Goal: Task Accomplishment & Management: Use online tool/utility

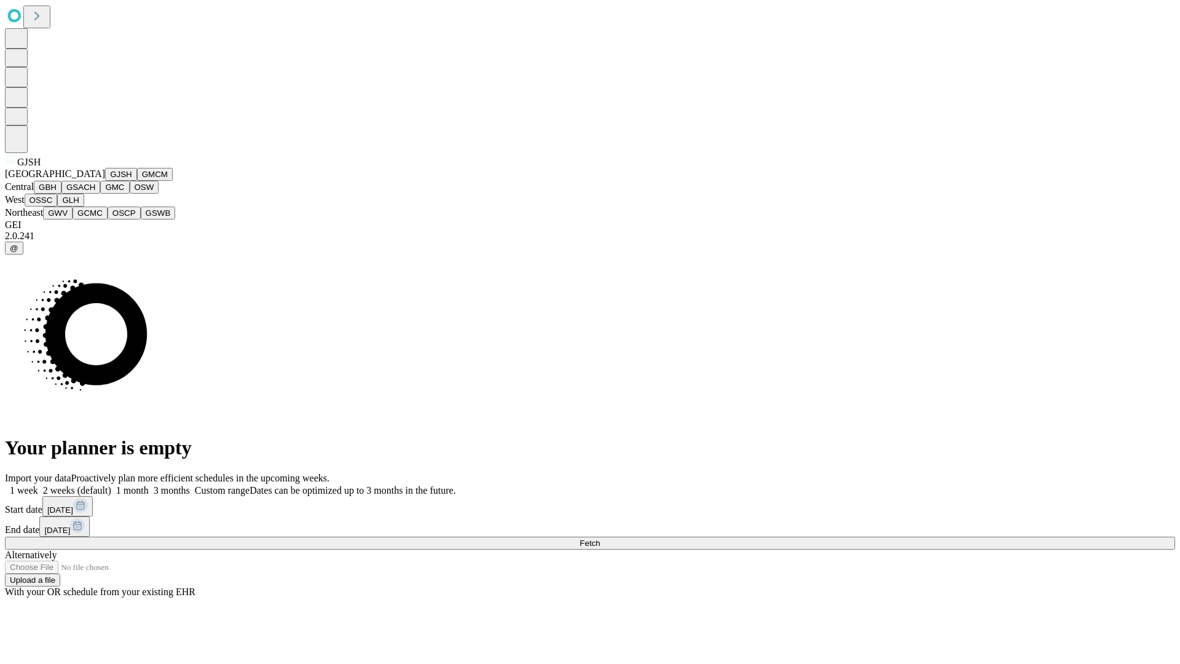
click at [105, 181] on button "GJSH" at bounding box center [121, 174] width 32 height 13
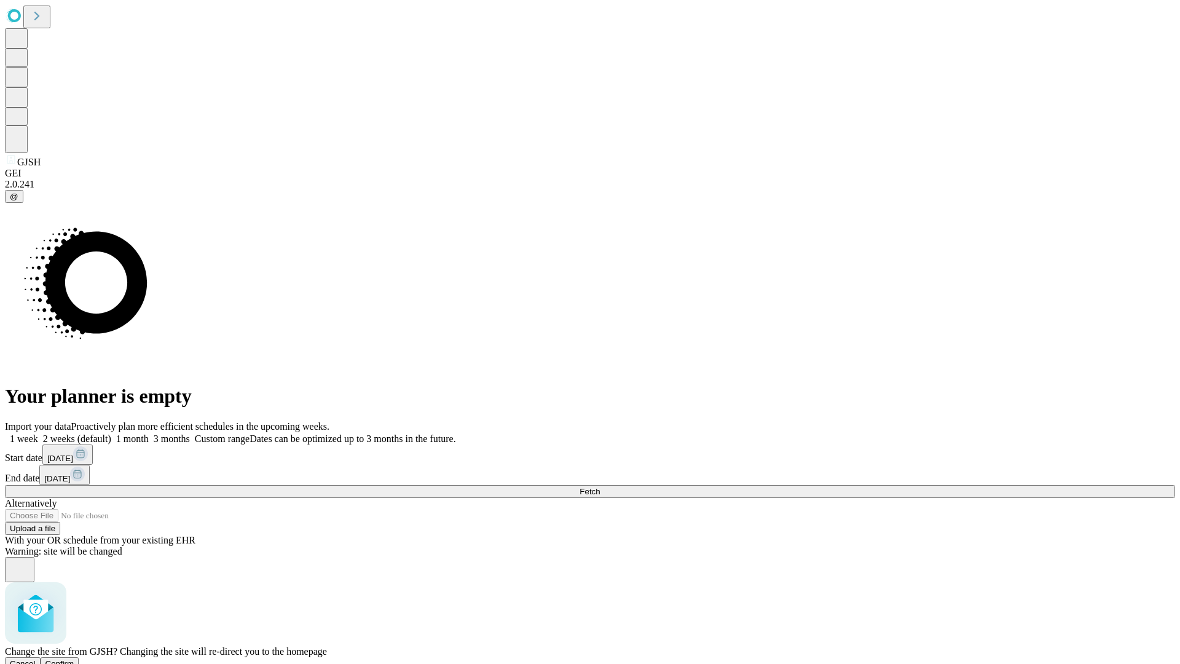
click at [74, 659] on span "Confirm" at bounding box center [59, 663] width 29 height 9
click at [111, 433] on label "2 weeks (default)" at bounding box center [74, 438] width 73 height 10
click at [600, 487] on span "Fetch" at bounding box center [590, 491] width 20 height 9
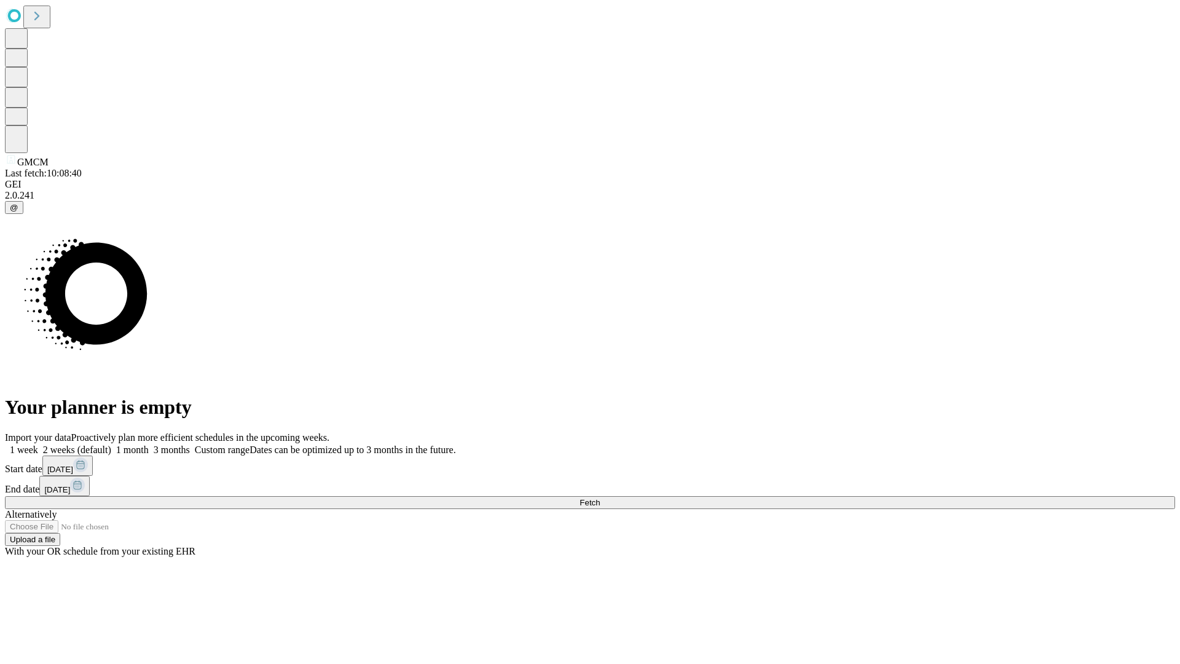
click at [111, 445] on label "2 weeks (default)" at bounding box center [74, 450] width 73 height 10
click at [600, 498] on span "Fetch" at bounding box center [590, 502] width 20 height 9
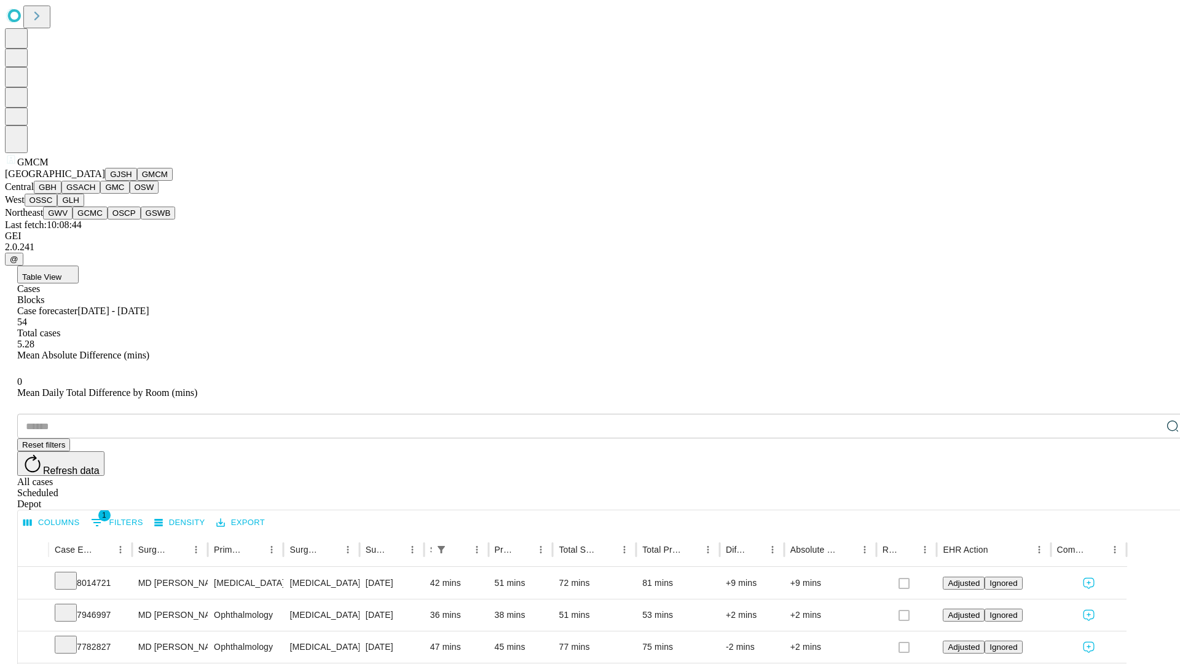
click at [61, 194] on button "GBH" at bounding box center [48, 187] width 28 height 13
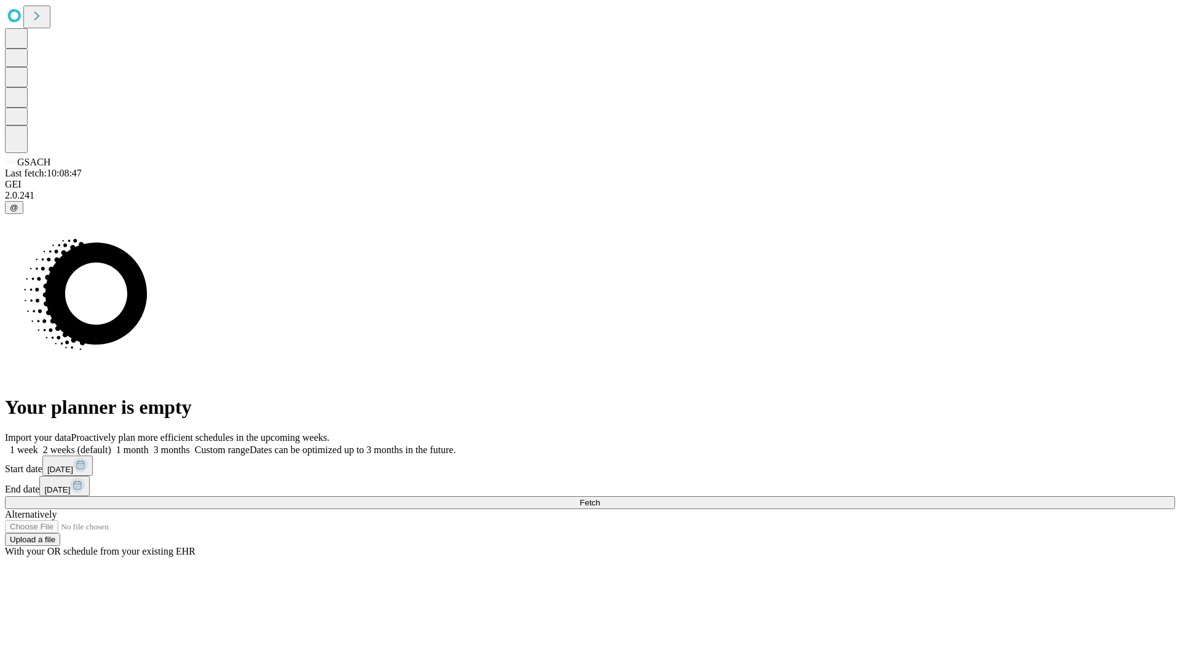
click at [111, 445] on label "2 weeks (default)" at bounding box center [74, 450] width 73 height 10
click at [600, 498] on span "Fetch" at bounding box center [590, 502] width 20 height 9
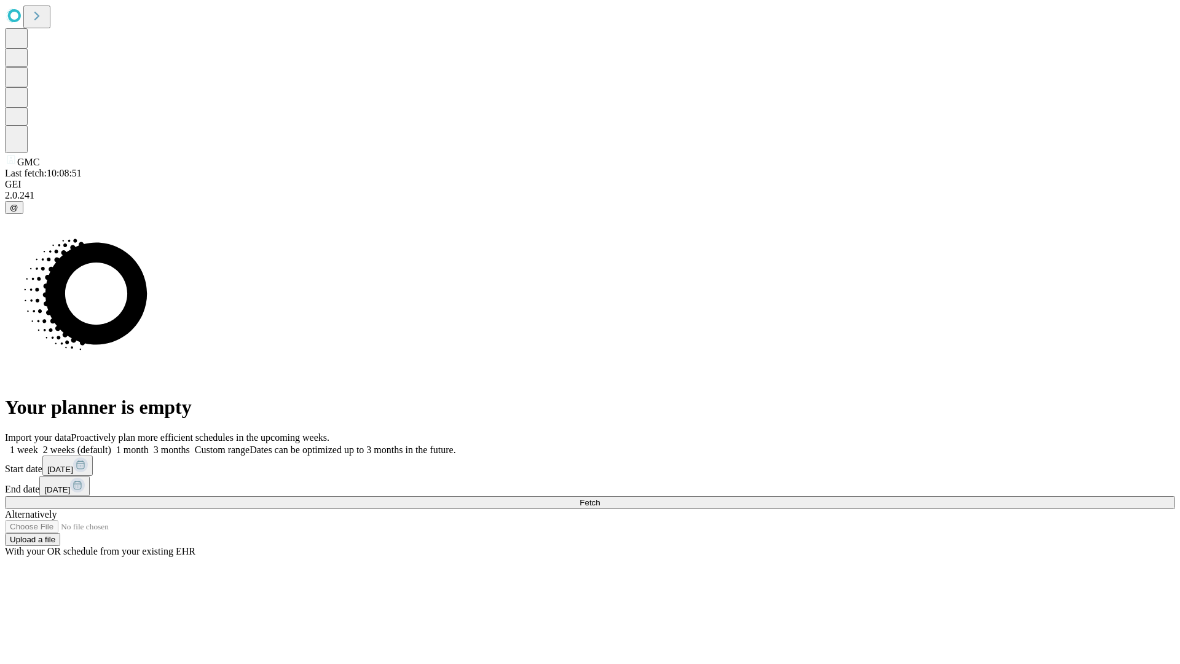
click at [111, 445] on label "2 weeks (default)" at bounding box center [74, 450] width 73 height 10
click at [600, 498] on span "Fetch" at bounding box center [590, 502] width 20 height 9
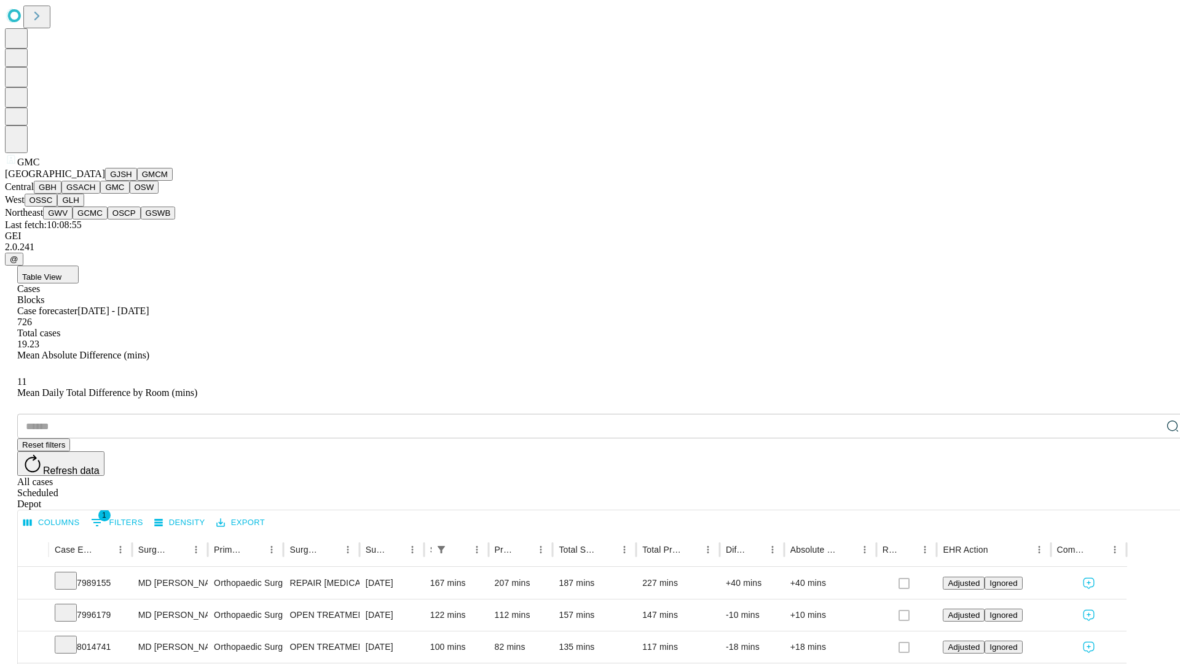
click at [130, 194] on button "OSW" at bounding box center [145, 187] width 30 height 13
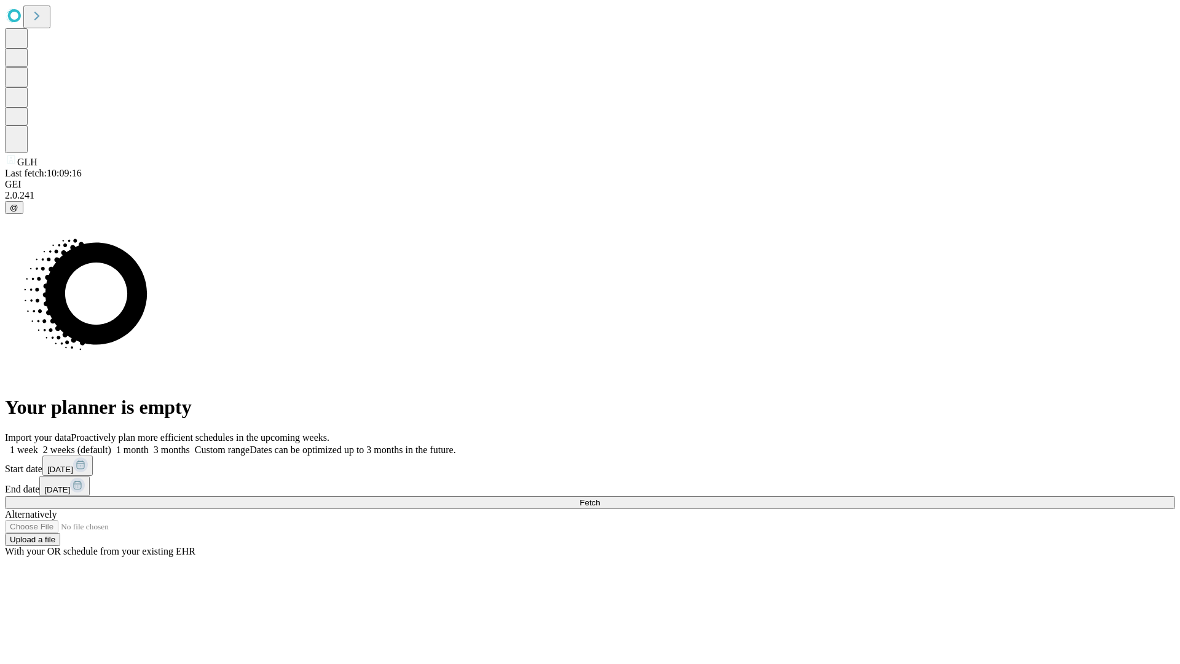
click at [600, 498] on span "Fetch" at bounding box center [590, 502] width 20 height 9
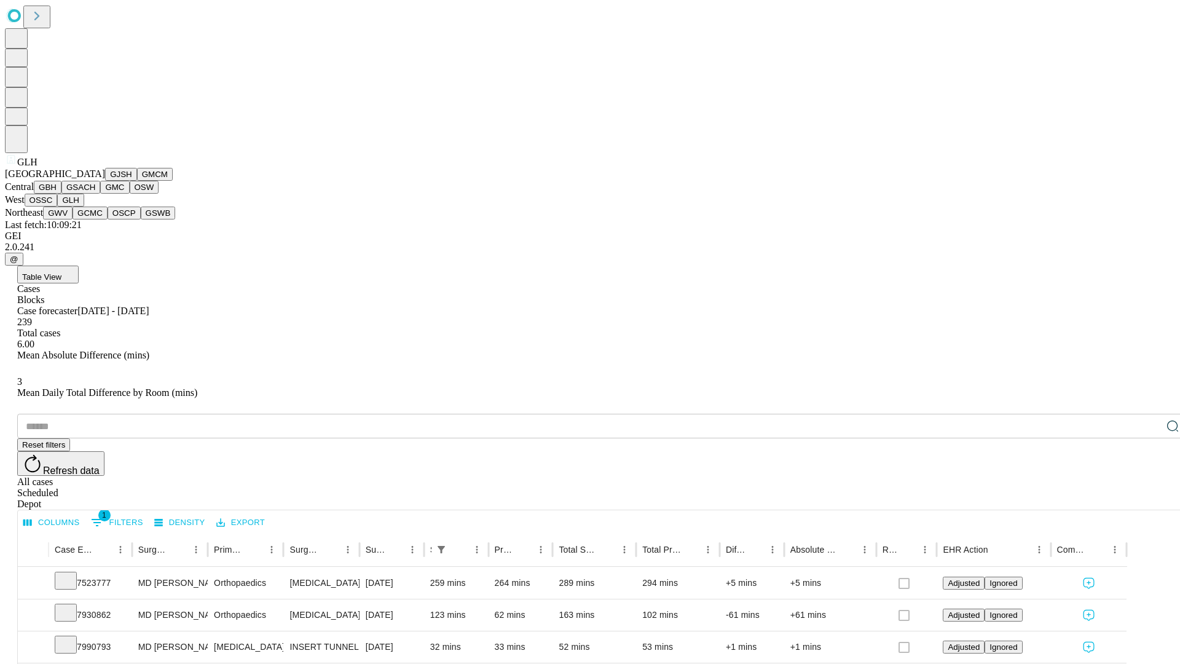
click at [73, 219] on button "GWV" at bounding box center [58, 213] width 30 height 13
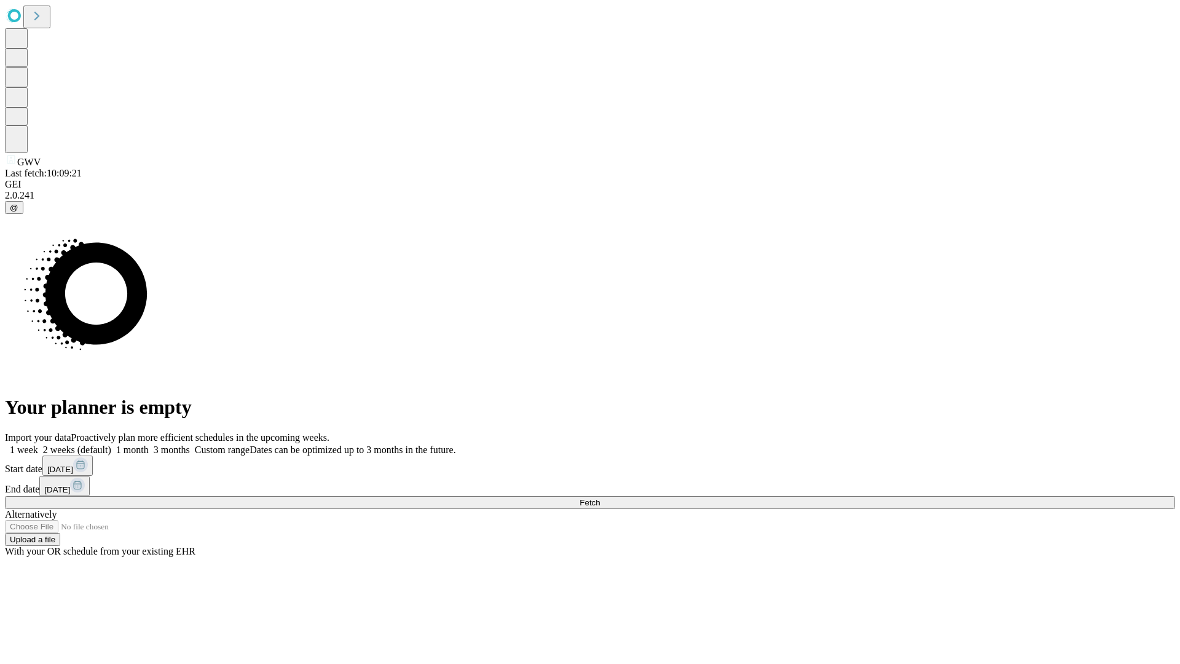
click at [111, 445] on label "2 weeks (default)" at bounding box center [74, 450] width 73 height 10
click at [600, 498] on span "Fetch" at bounding box center [590, 502] width 20 height 9
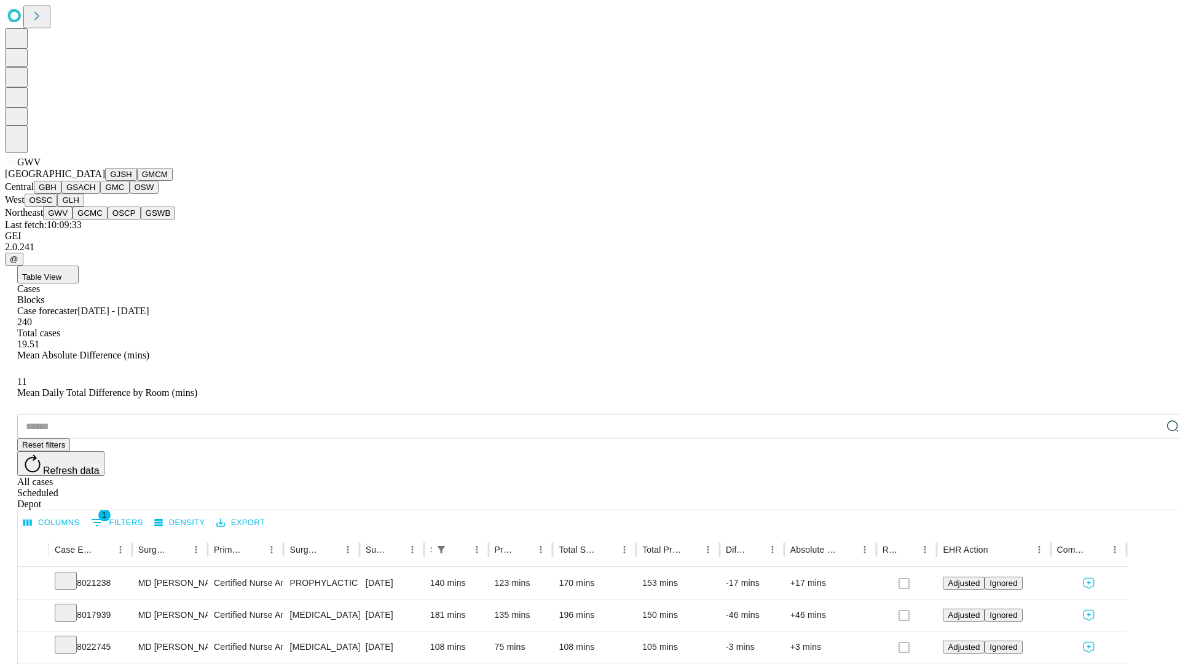
click at [95, 219] on button "GCMC" at bounding box center [90, 213] width 35 height 13
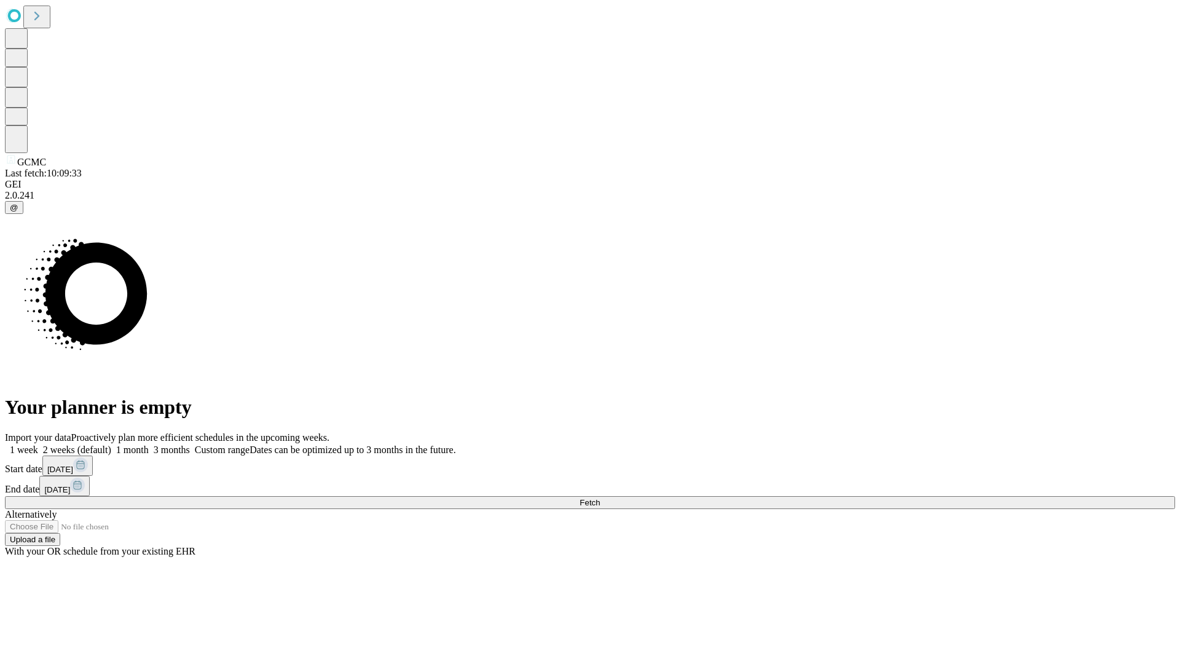
click at [600, 498] on span "Fetch" at bounding box center [590, 502] width 20 height 9
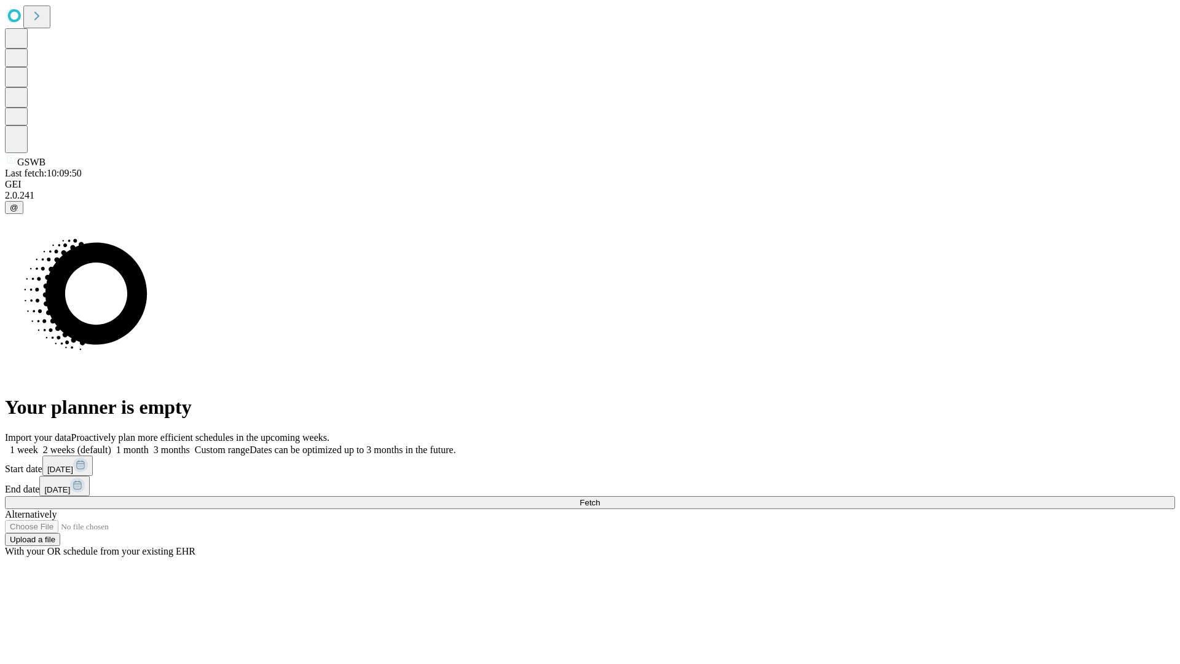
click at [111, 445] on label "2 weeks (default)" at bounding box center [74, 450] width 73 height 10
click at [600, 498] on span "Fetch" at bounding box center [590, 502] width 20 height 9
